Goal: Task Accomplishment & Management: Manage account settings

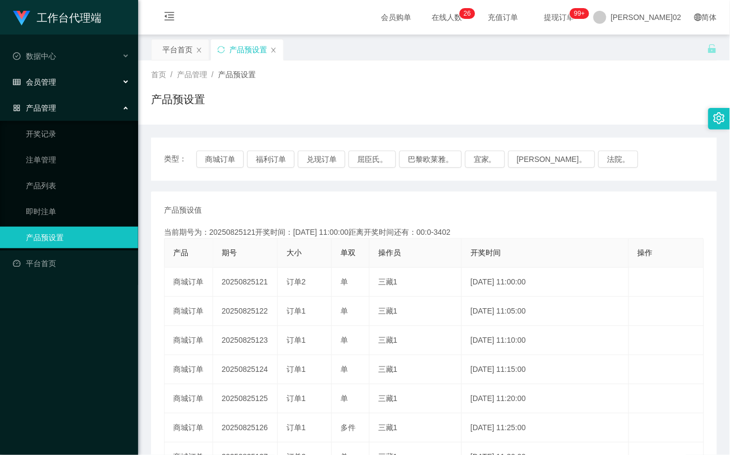
click at [59, 77] on div "会员管理" at bounding box center [69, 82] width 138 height 22
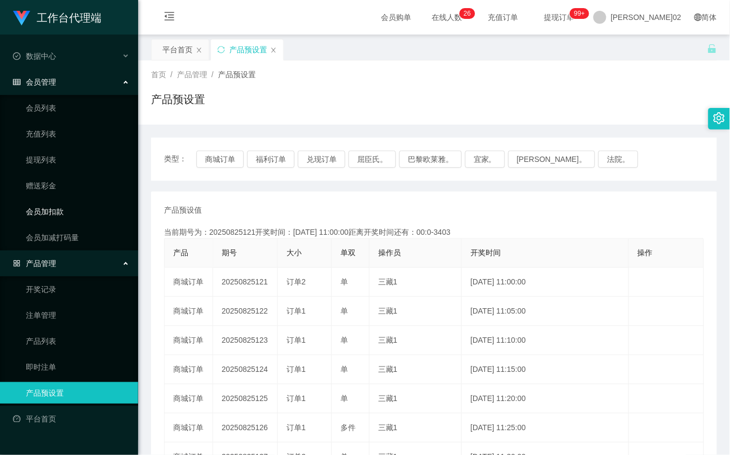
click at [57, 212] on link "会员加扣款" at bounding box center [78, 212] width 104 height 22
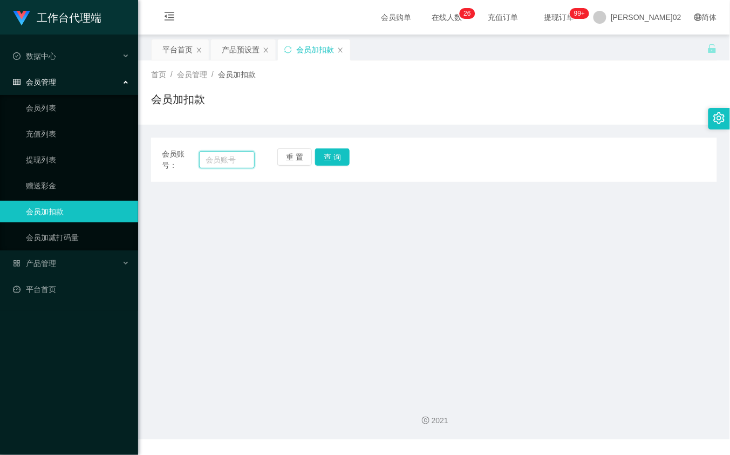
click at [235, 154] on input "text" at bounding box center [226, 159] width 55 height 17
type input "2001"
click at [325, 157] on button "查 询" at bounding box center [332, 156] width 35 height 17
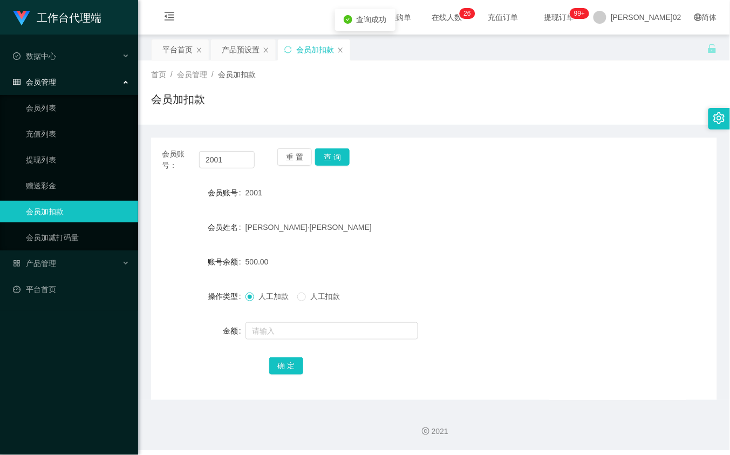
click at [489, 150] on div "会员账号： 2001 重 置 查 询" at bounding box center [434, 159] width 566 height 23
drag, startPoint x: 241, startPoint y: 54, endPoint x: 238, endPoint y: 63, distance: 9.7
click at [241, 54] on div "产品预设置" at bounding box center [241, 49] width 38 height 21
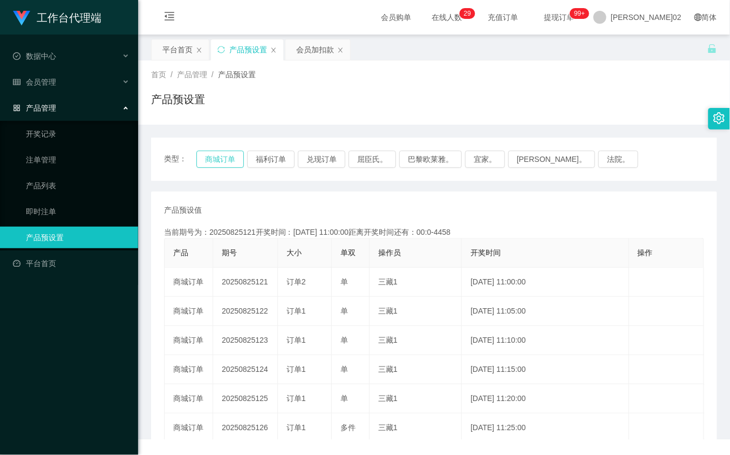
click at [212, 162] on button "商城订单" at bounding box center [219, 159] width 47 height 17
click at [307, 220] on div "产品预设值 添加期号 当前期号为：20250825136开奖时间：2025-08-25 12:15:00距离开奖时间还有：00:0-24 产品 期号 大小 单…" at bounding box center [434, 399] width 540 height 389
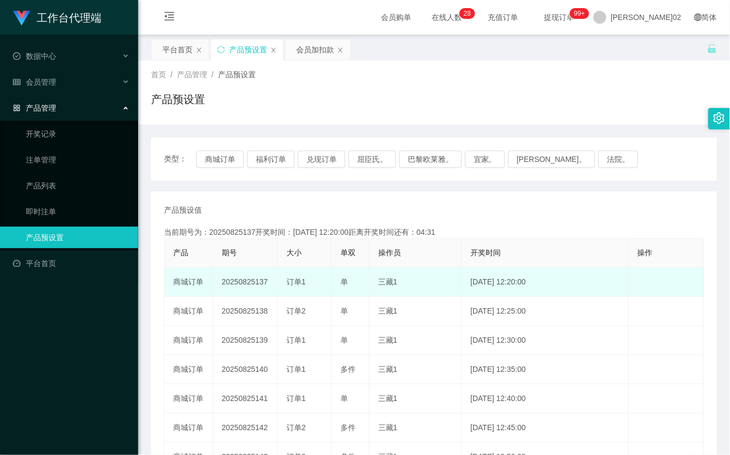
click at [257, 279] on td "20250825137" at bounding box center [245, 282] width 65 height 29
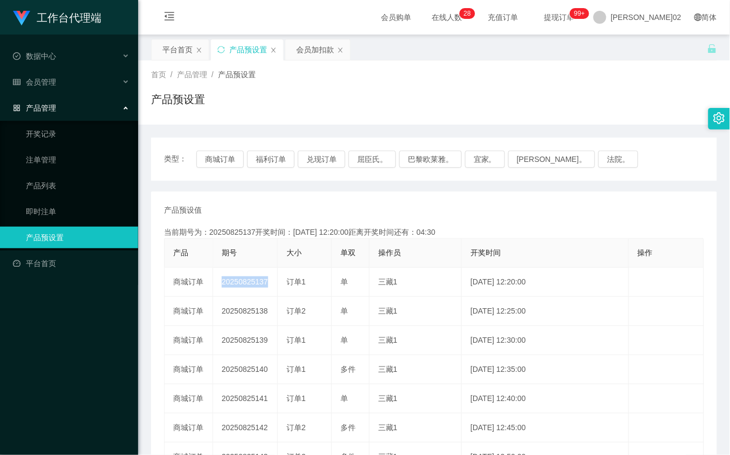
copy td "20250825137"
click at [302, 52] on div "会员加扣款" at bounding box center [315, 49] width 38 height 21
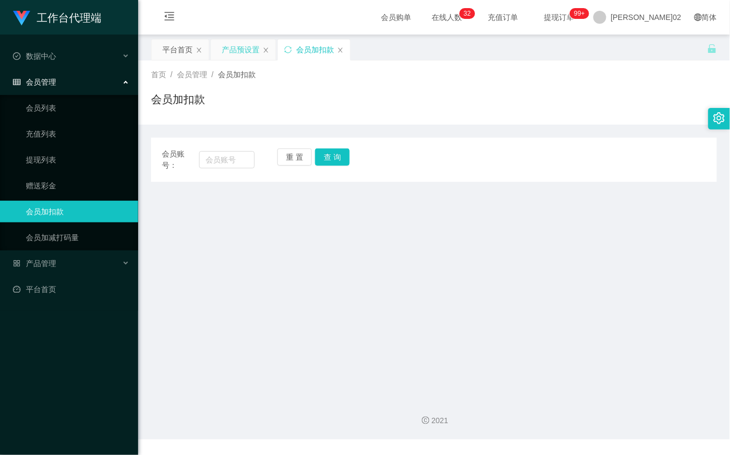
click at [223, 49] on div "产品预设置" at bounding box center [241, 49] width 38 height 21
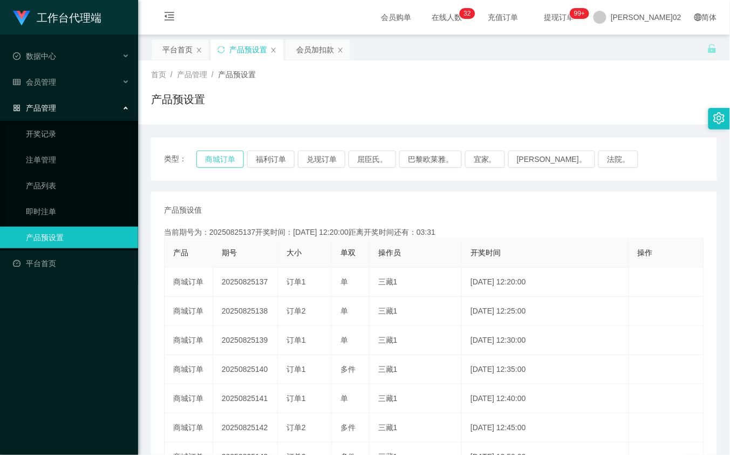
click at [206, 160] on button "商城订单" at bounding box center [219, 159] width 47 height 17
click at [409, 111] on div "产品预设置" at bounding box center [434, 103] width 566 height 25
drag, startPoint x: 308, startPoint y: 50, endPoint x: 306, endPoint y: 69, distance: 19.0
click at [308, 50] on div "会员加扣款" at bounding box center [315, 49] width 38 height 21
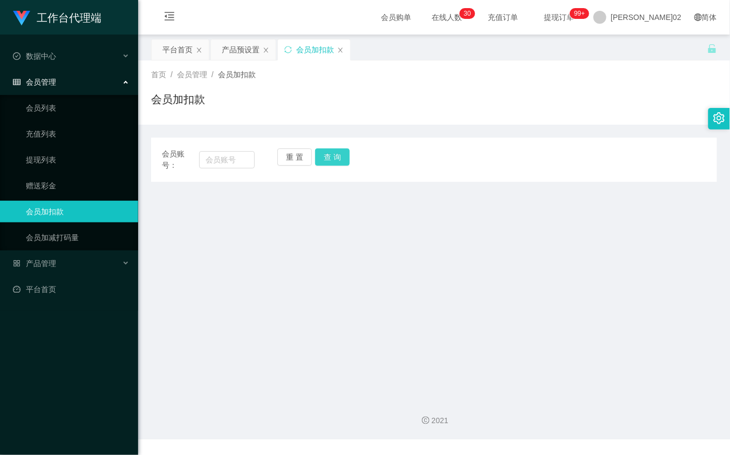
click at [319, 165] on button "查 询" at bounding box center [332, 156] width 35 height 17
click at [243, 157] on input "text" at bounding box center [226, 159] width 55 height 17
type input "2001"
click at [330, 151] on button "查 询" at bounding box center [332, 156] width 35 height 17
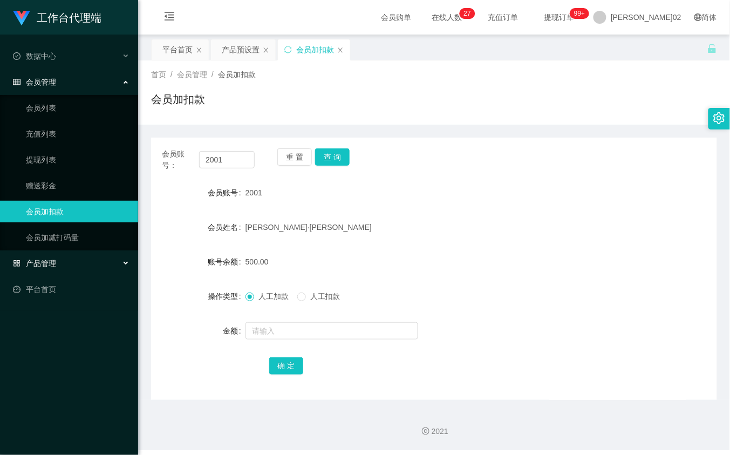
click at [49, 273] on div "产品管理" at bounding box center [69, 264] width 138 height 22
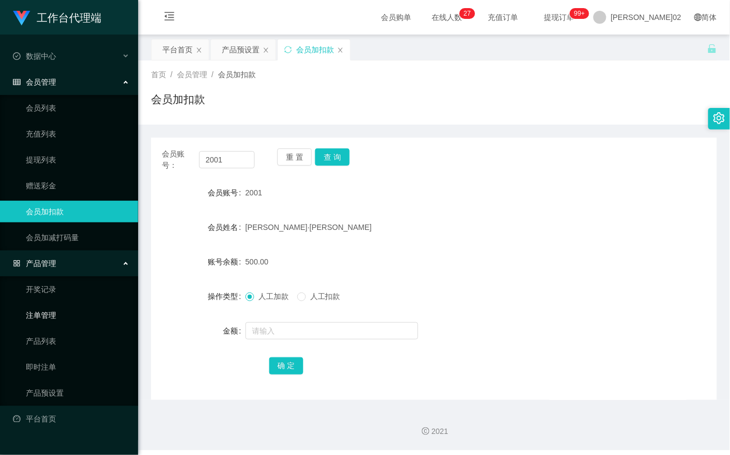
click at [67, 309] on link "注单管理" at bounding box center [78, 315] width 104 height 22
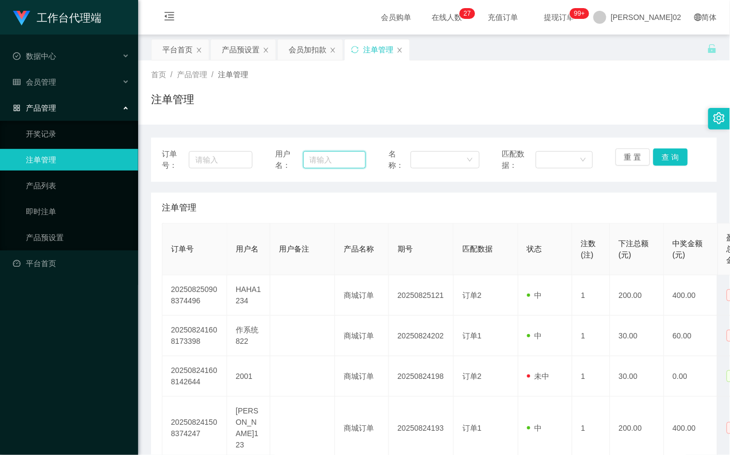
click at [333, 152] on input "text" at bounding box center [334, 159] width 63 height 17
type input "2001"
click at [654, 159] on button "查 询" at bounding box center [671, 156] width 35 height 17
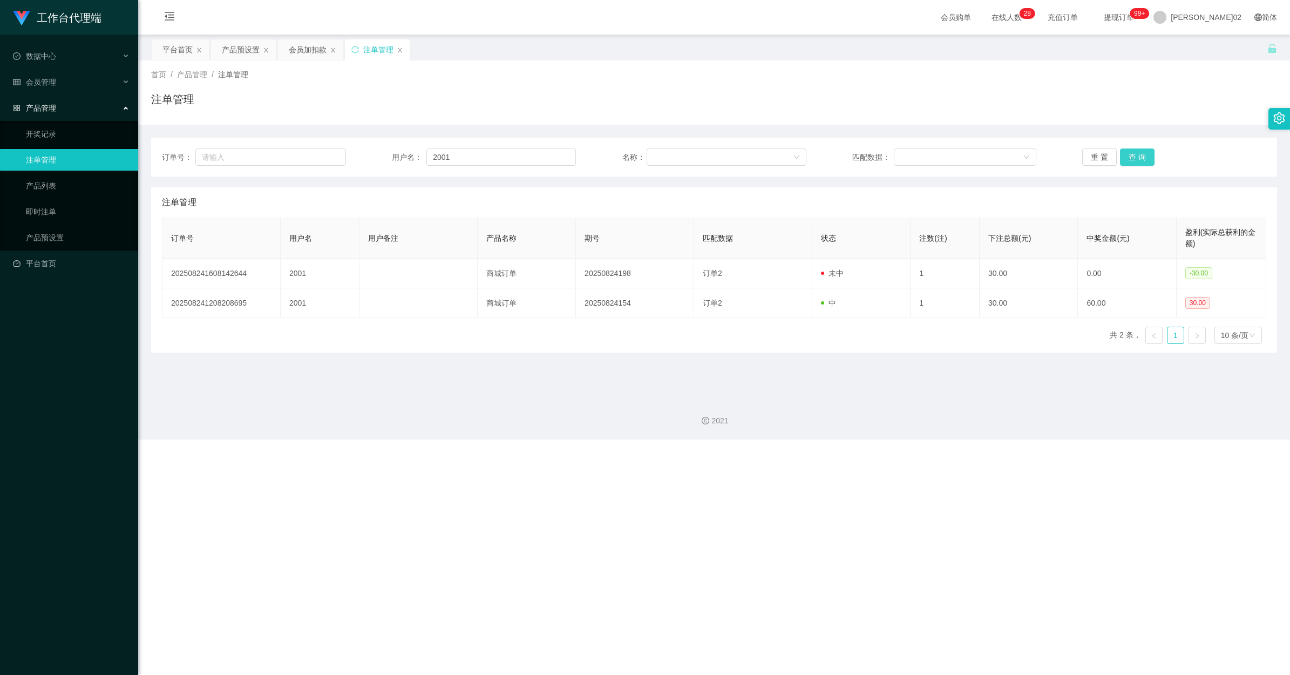
click at [730, 151] on button "查 询" at bounding box center [1137, 156] width 35 height 17
click at [730, 160] on button "查 询" at bounding box center [1137, 156] width 35 height 17
click at [730, 160] on div "重 置 查 询" at bounding box center [1174, 156] width 184 height 17
click at [730, 160] on button "查 询" at bounding box center [1143, 156] width 46 height 17
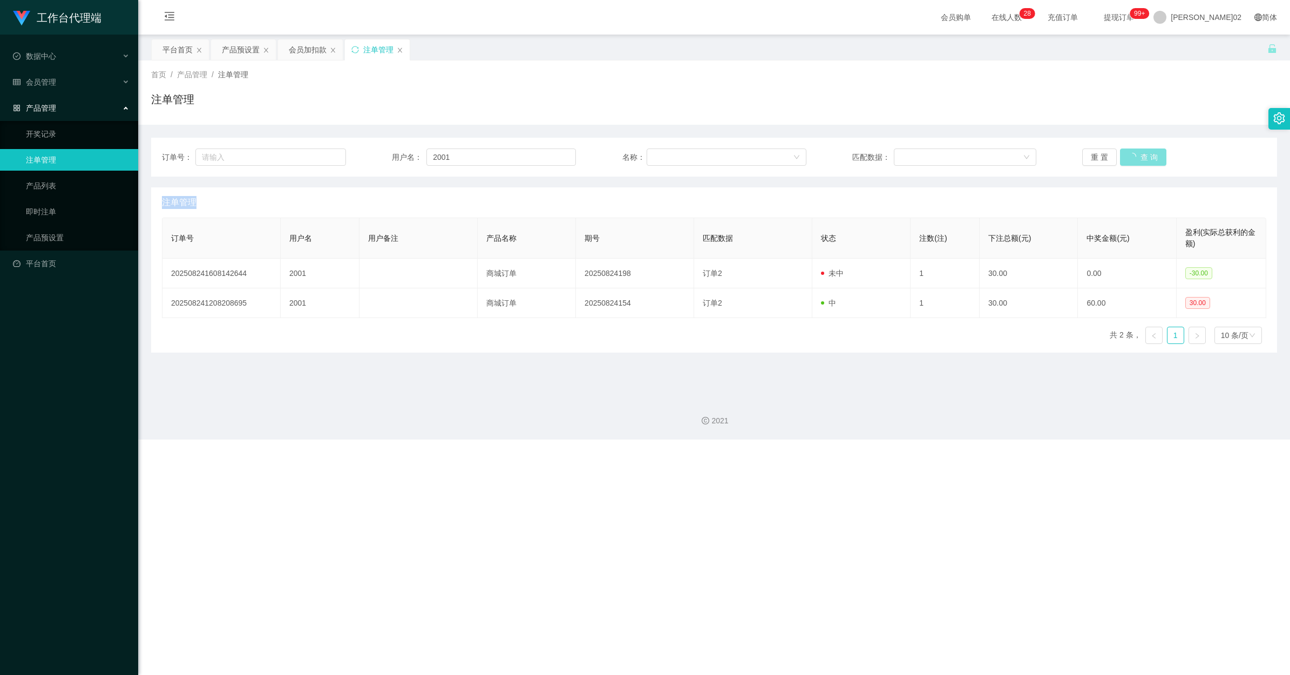
click at [730, 160] on div "重 置 查 询" at bounding box center [1174, 156] width 184 height 17
drag, startPoint x: 1124, startPoint y: 160, endPoint x: 1109, endPoint y: 160, distance: 15.1
click at [730, 160] on button "查 询" at bounding box center [1143, 156] width 46 height 17
click at [311, 55] on div "会员加扣款" at bounding box center [308, 49] width 38 height 21
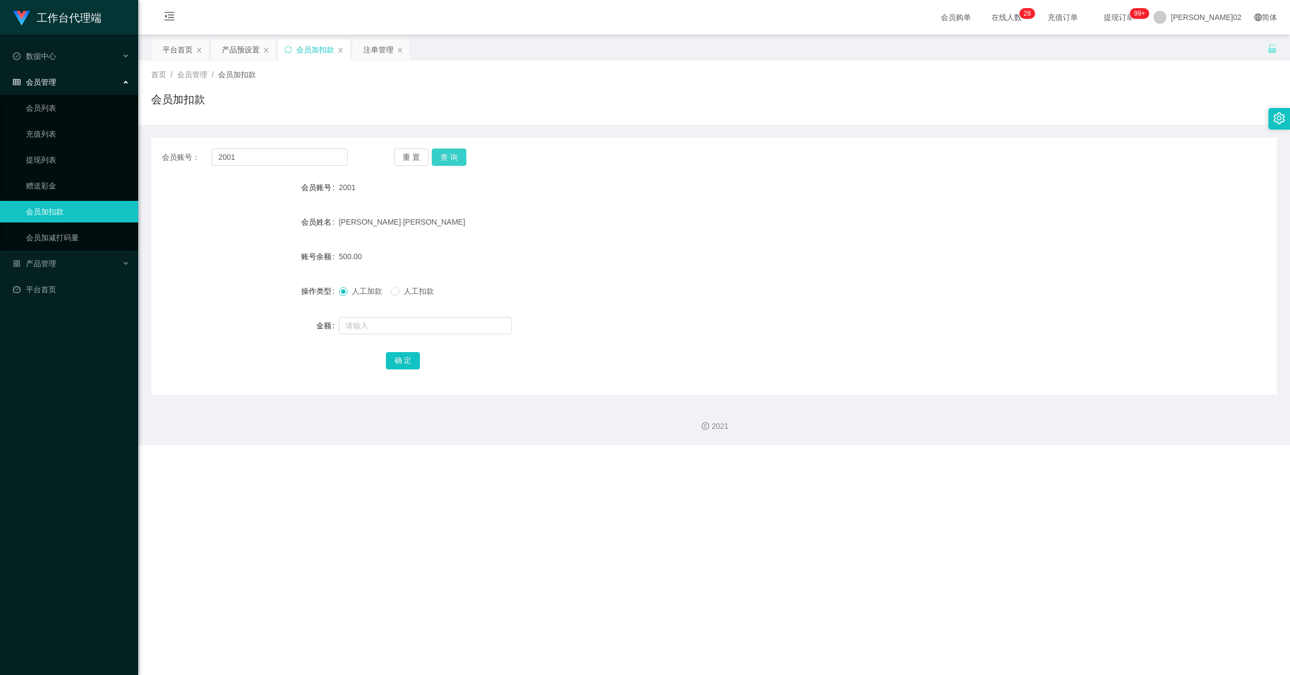
click at [445, 162] on button "查 询" at bounding box center [449, 156] width 35 height 17
click at [445, 162] on div "重 置 查 询" at bounding box center [487, 156] width 186 height 17
drag, startPoint x: 445, startPoint y: 162, endPoint x: 1089, endPoint y: 49, distance: 653.8
click at [730, 255] on div "500.00" at bounding box center [667, 257] width 657 height 22
click at [448, 160] on button "查 询" at bounding box center [449, 156] width 35 height 17
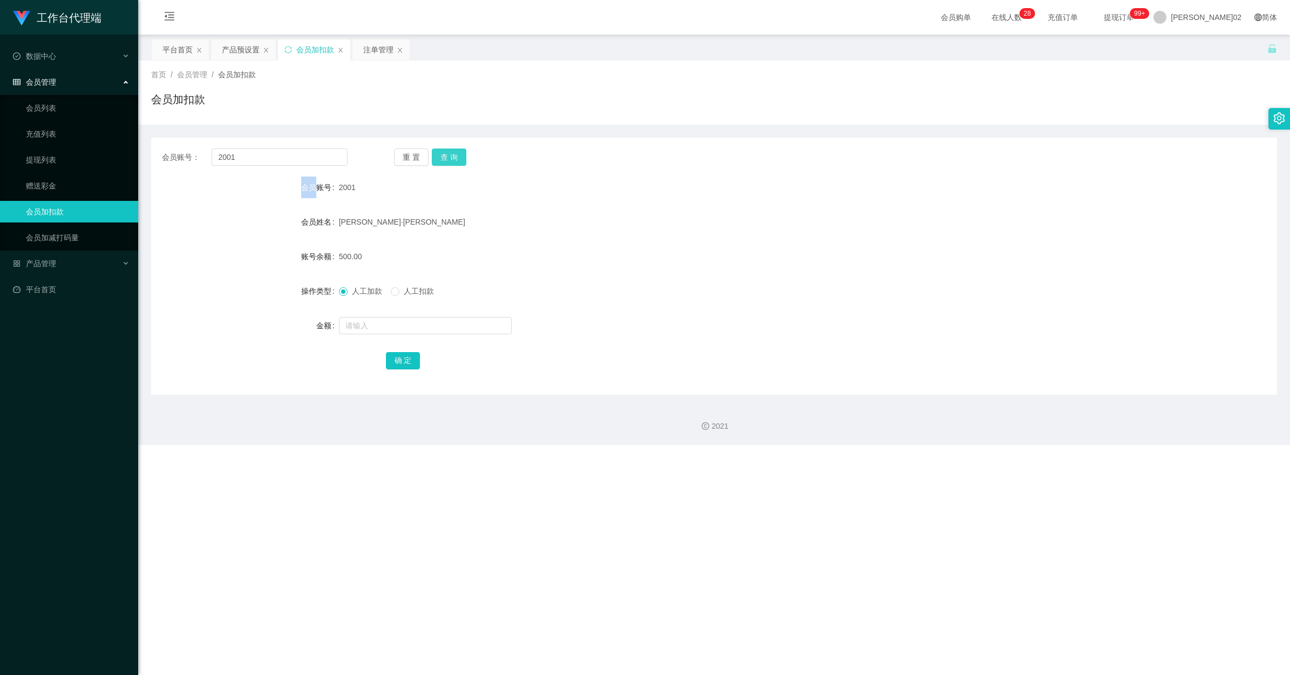
click at [448, 160] on div "重 置 查 询" at bounding box center [487, 156] width 186 height 17
click at [448, 160] on button "查 询" at bounding box center [449, 156] width 35 height 17
click at [379, 49] on div "注单管理" at bounding box center [378, 49] width 30 height 21
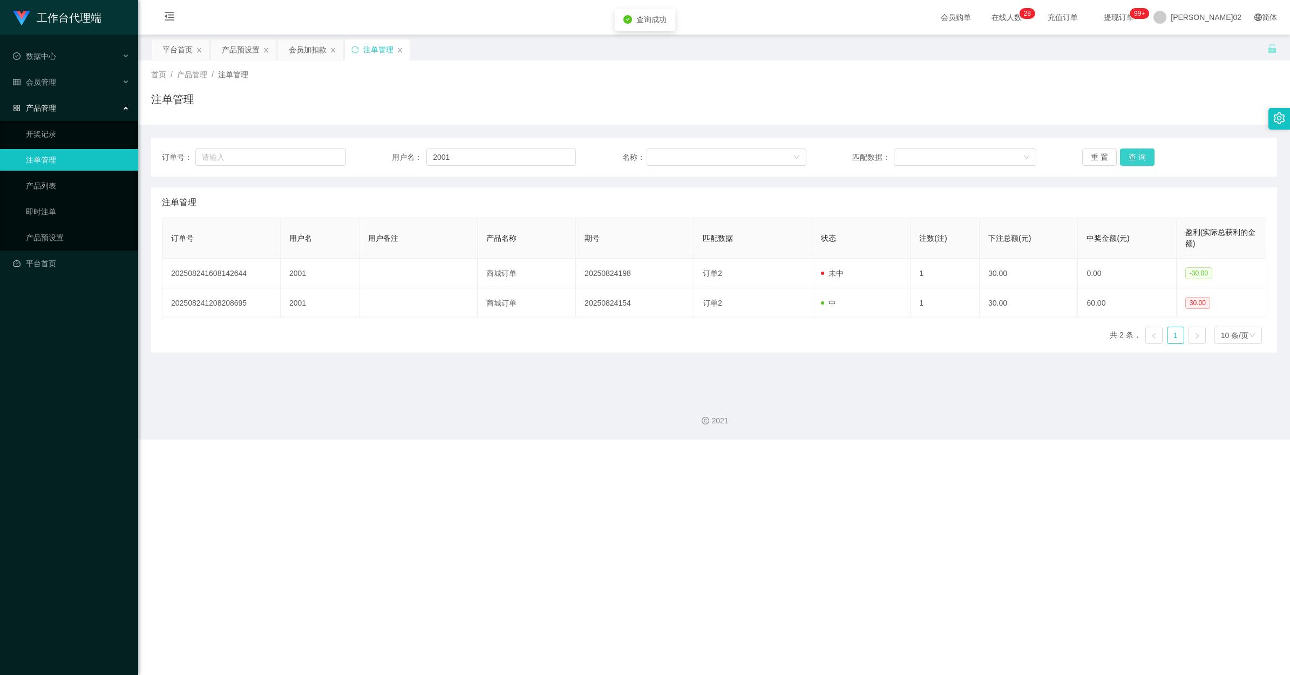
click at [730, 152] on button "查 询" at bounding box center [1137, 156] width 35 height 17
click at [730, 152] on div "重 置 查 询" at bounding box center [1174, 156] width 184 height 17
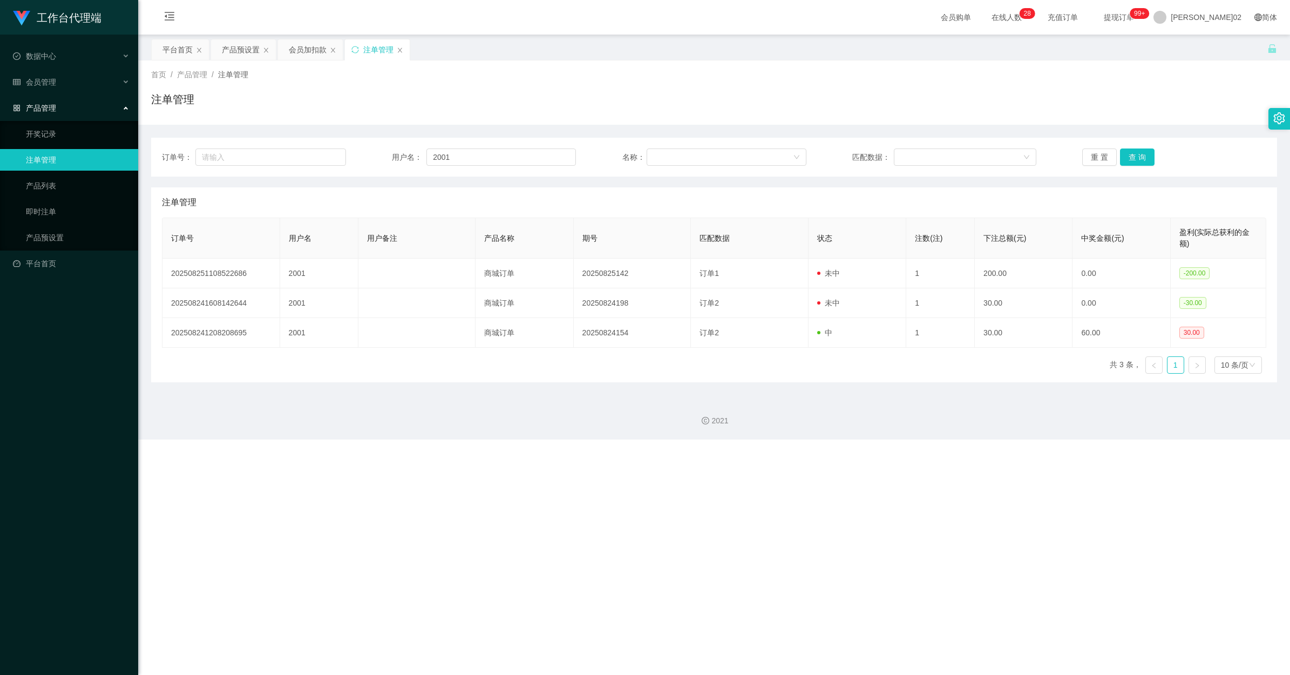
click at [730, 92] on div "注单管理" at bounding box center [714, 103] width 1126 height 25
click at [301, 47] on div "会员加扣款" at bounding box center [308, 49] width 38 height 21
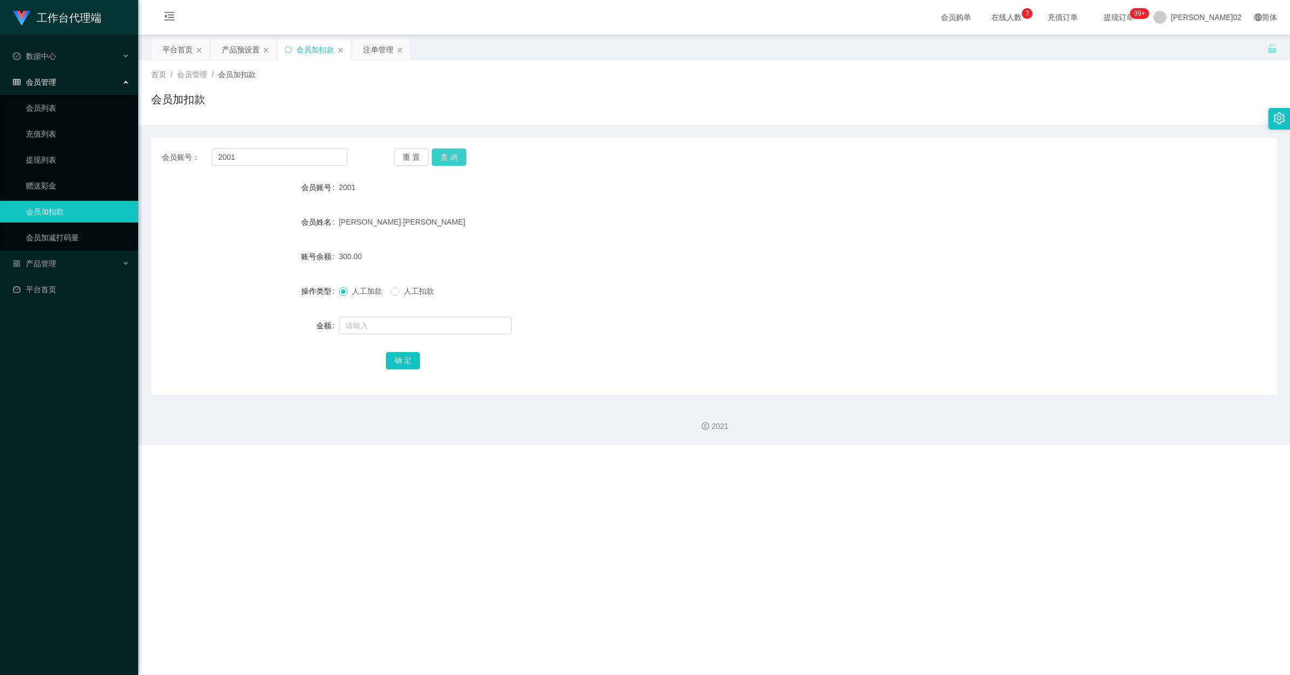
click at [440, 154] on button "查 询" at bounding box center [449, 156] width 35 height 17
click at [440, 154] on div "重 置 查 询" at bounding box center [487, 156] width 186 height 17
click at [378, 327] on input "text" at bounding box center [425, 325] width 173 height 17
type input "200"
drag, startPoint x: 401, startPoint y: 362, endPoint x: 756, endPoint y: 314, distance: 358.3
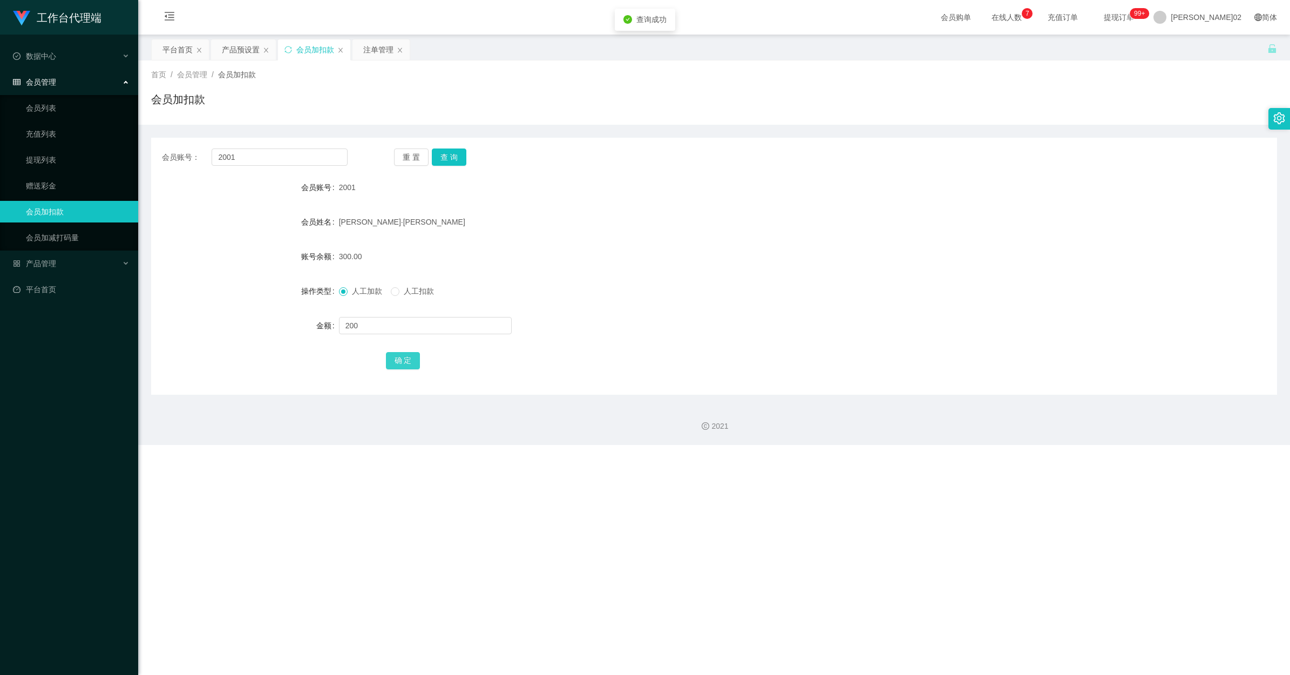
click at [403, 362] on button "确 定" at bounding box center [403, 360] width 35 height 17
drag, startPoint x: 759, startPoint y: 314, endPoint x: 786, endPoint y: 294, distance: 33.6
click at [730, 315] on div at bounding box center [667, 326] width 657 height 22
drag, startPoint x: 269, startPoint y: 161, endPoint x: 386, endPoint y: 158, distance: 117.7
click at [269, 161] on input "2001" at bounding box center [280, 156] width 136 height 17
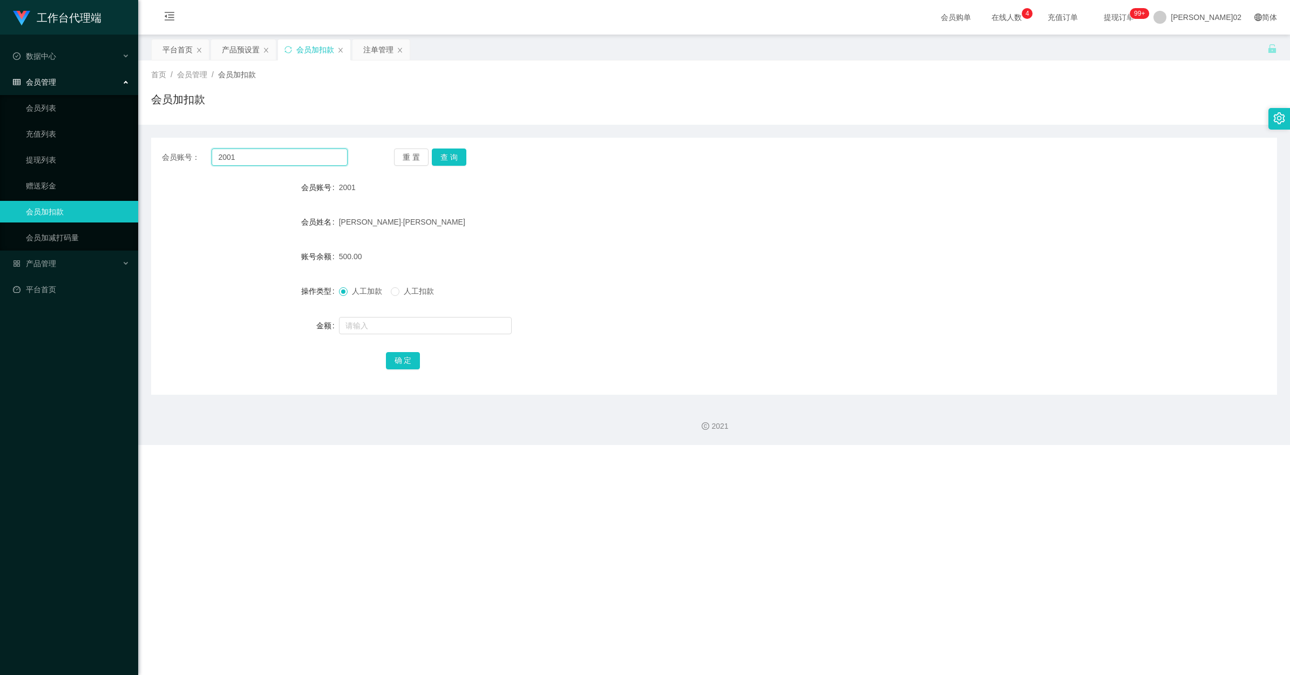
paste input "text"
click at [458, 157] on button "查 询" at bounding box center [449, 156] width 35 height 17
click at [730, 235] on form "会员账号 2001 会员姓名 [PERSON_NAME]·[PERSON_NAME] 账号余额 500.00 操作类型 人工加款 人工扣款 金额 确 定" at bounding box center [714, 274] width 1126 height 194
click at [297, 158] on input "text" at bounding box center [280, 156] width 136 height 17
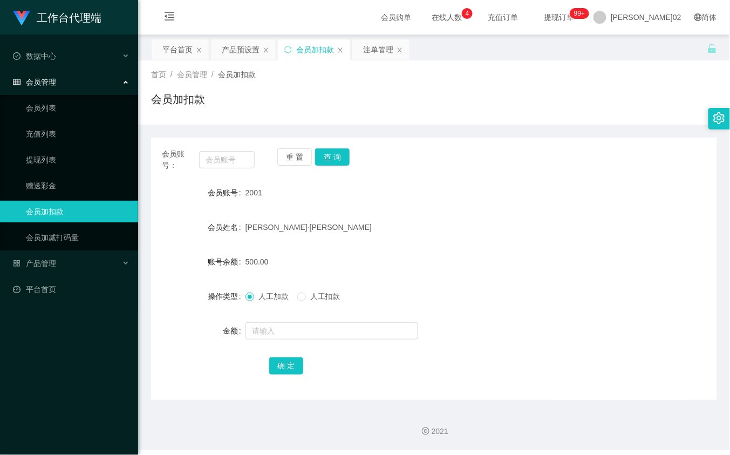
drag, startPoint x: 332, startPoint y: 370, endPoint x: 309, endPoint y: 316, distance: 58.5
click at [332, 370] on div "确 定" at bounding box center [434, 366] width 330 height 22
click at [241, 162] on input "text" at bounding box center [226, 159] width 55 height 17
paste input "HAHA1234"
click at [338, 154] on button "查 询" at bounding box center [332, 156] width 35 height 17
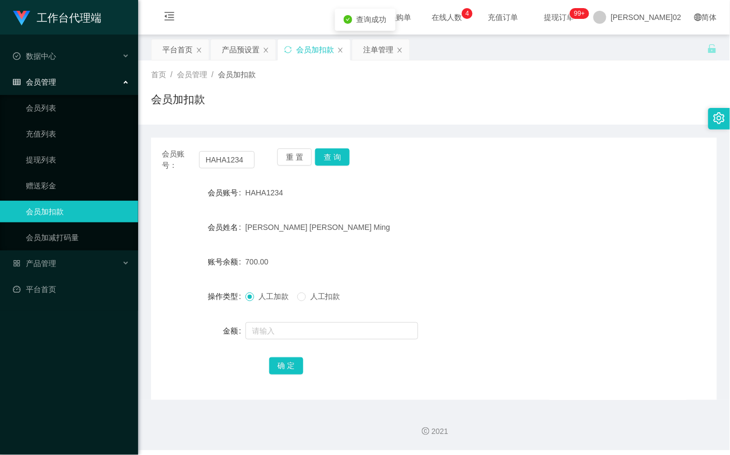
drag, startPoint x: 423, startPoint y: 203, endPoint x: 436, endPoint y: 188, distance: 20.7
click at [436, 188] on form "会员账号 HAHA1234 会员姓名 [PERSON_NAME] [PERSON_NAME] Ming 账号余额 700.00 操作类型 人工加款 人工扣款 …" at bounding box center [434, 279] width 566 height 194
drag, startPoint x: 247, startPoint y: 157, endPoint x: 166, endPoint y: 177, distance: 82.9
click at [166, 177] on div "会员账号： HAHA1234 重 置 查 询 会员账号 HAHA1234 会员姓名 [PERSON_NAME] 账号余额 700.00 操作类型 人工加款 人…" at bounding box center [434, 269] width 566 height 262
type input "2001"
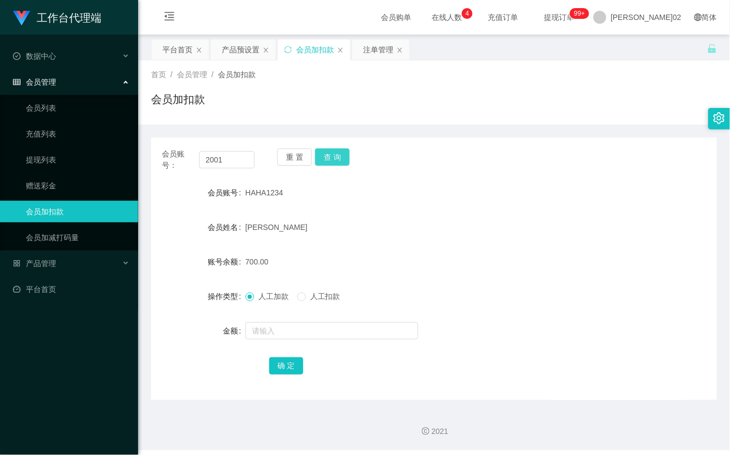
click at [315, 154] on button "查 询" at bounding box center [332, 156] width 35 height 17
click at [364, 57] on div "注单管理" at bounding box center [378, 49] width 30 height 21
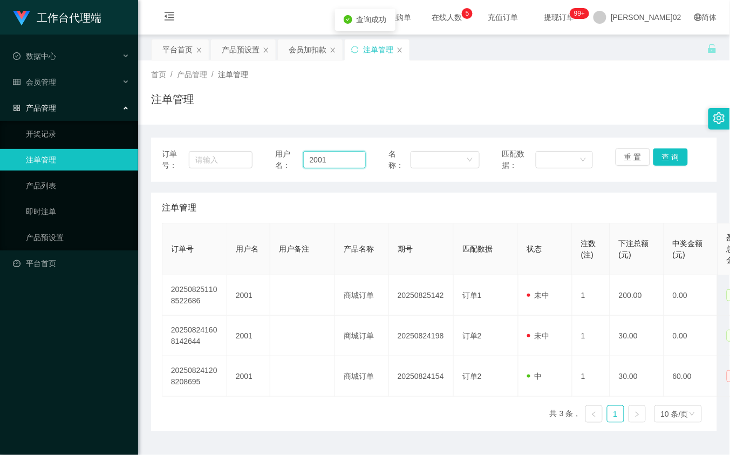
drag, startPoint x: 347, startPoint y: 161, endPoint x: 269, endPoint y: 160, distance: 78.3
click at [136, 164] on section "工作台代理端 数据中心 会员管理 会员列表 充值列表 提现列表 赠送彩金 会员加扣款 会员加减打码量 产品管理 开奖记录 注单管理 产品列表 即时注单 产品预…" at bounding box center [365, 240] width 730 height 481
paste input "完成预付的学员耐心等待其他学员完成，等待期间可以去做一些关注订阅任务，稍后我会安排大家统一进行回款，群内保持安静"
type input "2001"
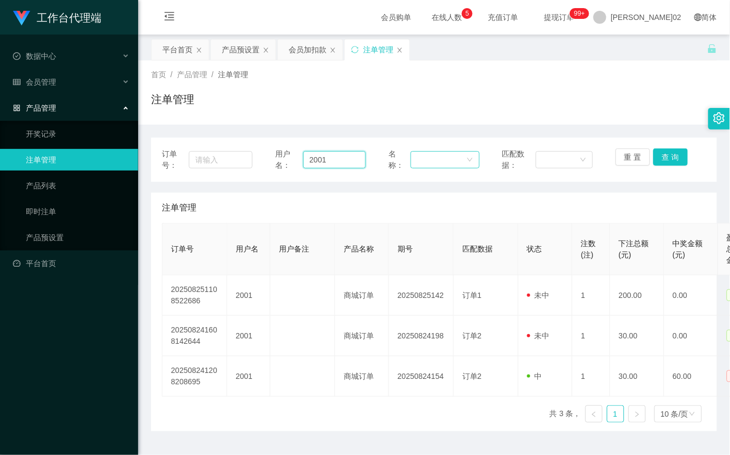
scroll to position [0, 0]
click at [654, 160] on button "查 询" at bounding box center [671, 156] width 35 height 17
click at [651, 160] on div "重 置 查 询" at bounding box center [661, 159] width 91 height 23
